Goal: Navigation & Orientation: Find specific page/section

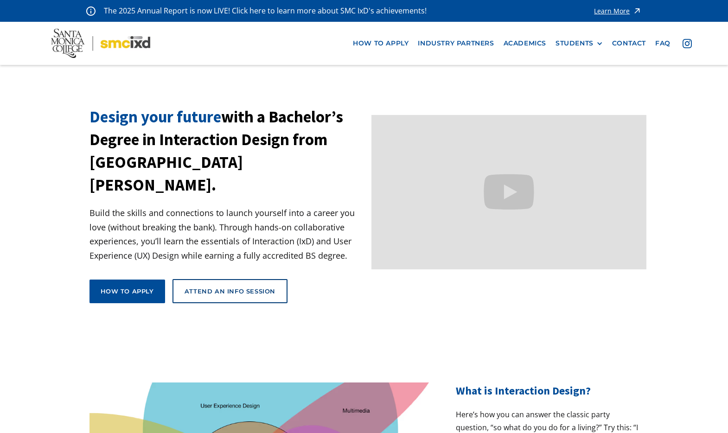
click at [618, 8] on div "Learn More" at bounding box center [612, 11] width 36 height 6
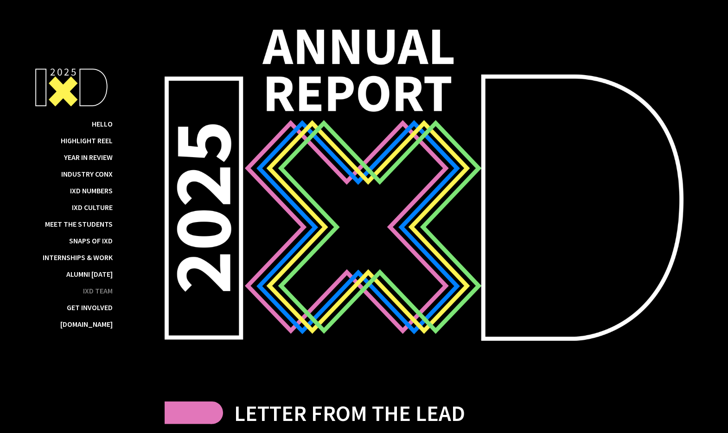
click at [95, 290] on div "IxD Team" at bounding box center [98, 290] width 30 height 9
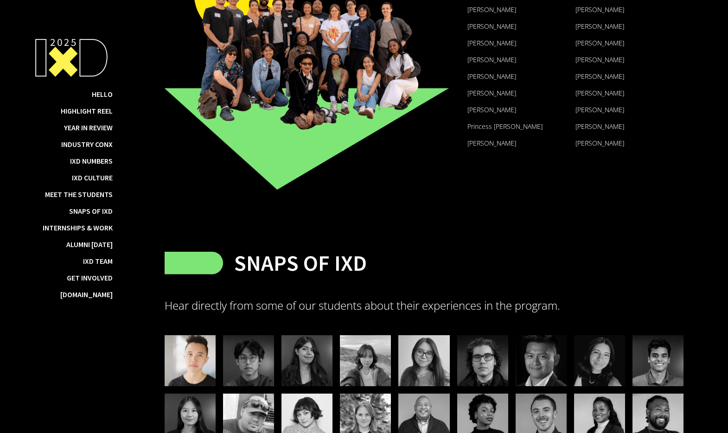
scroll to position [8429, 0]
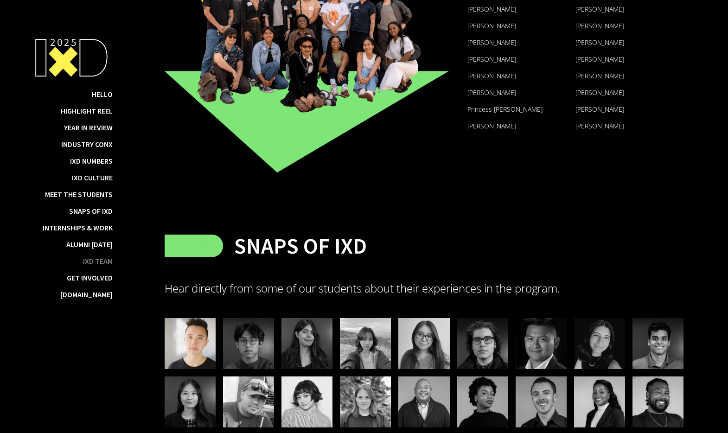
click at [104, 261] on div "IxD Team" at bounding box center [98, 261] width 30 height 9
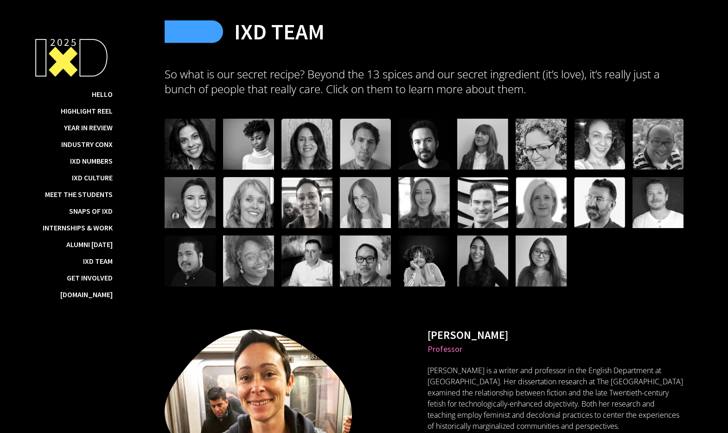
scroll to position [11199, 0]
